Goal: Task Accomplishment & Management: Use online tool/utility

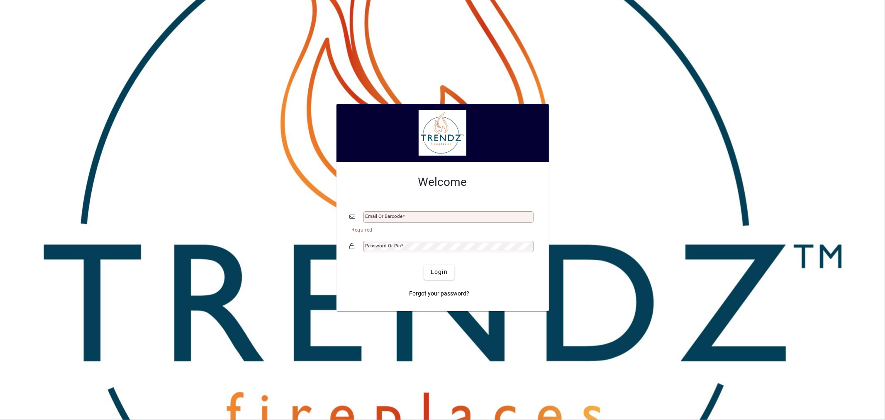
type input "**********"
click at [440, 266] on span "submit" at bounding box center [439, 272] width 30 height 20
